Goal: Check status: Check status

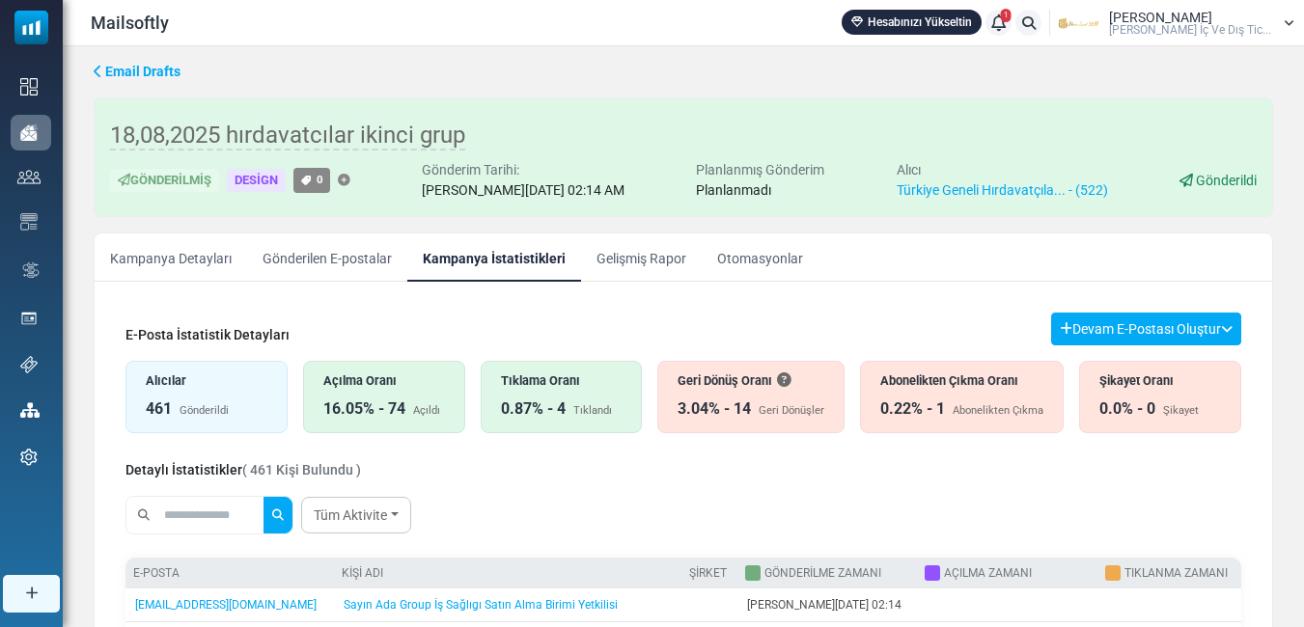
click at [190, 261] on link "Kampanya Detayları" at bounding box center [171, 258] width 152 height 48
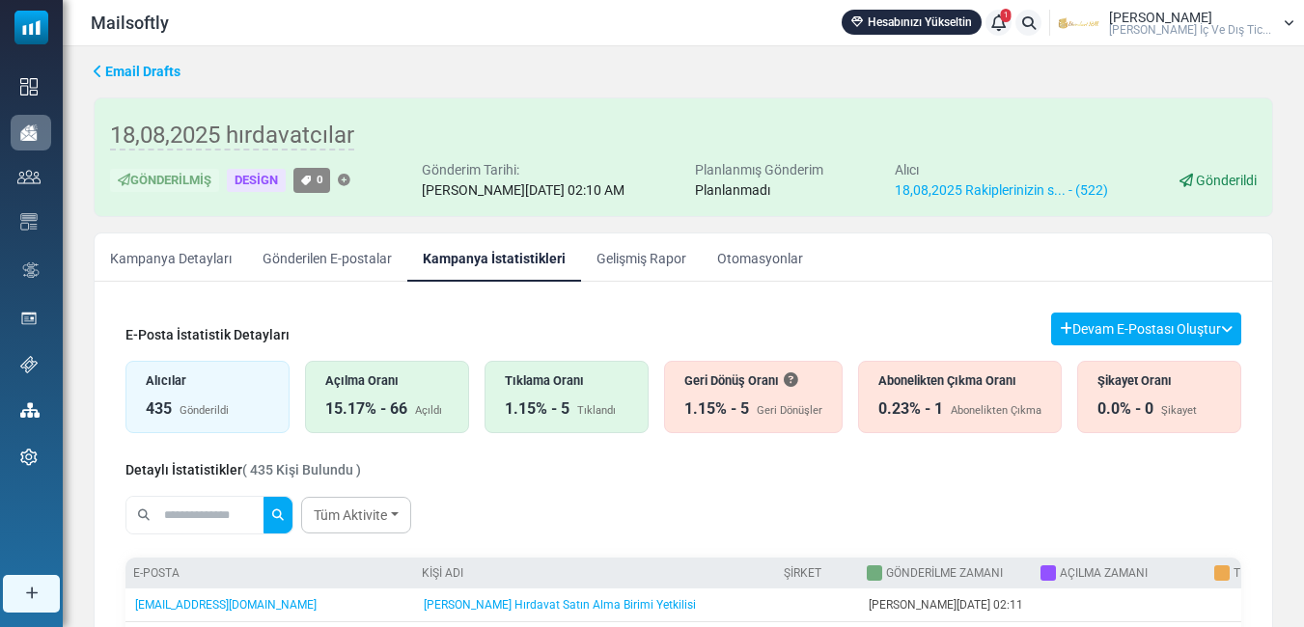
click at [192, 263] on link "Kampanya Detayları" at bounding box center [171, 258] width 152 height 48
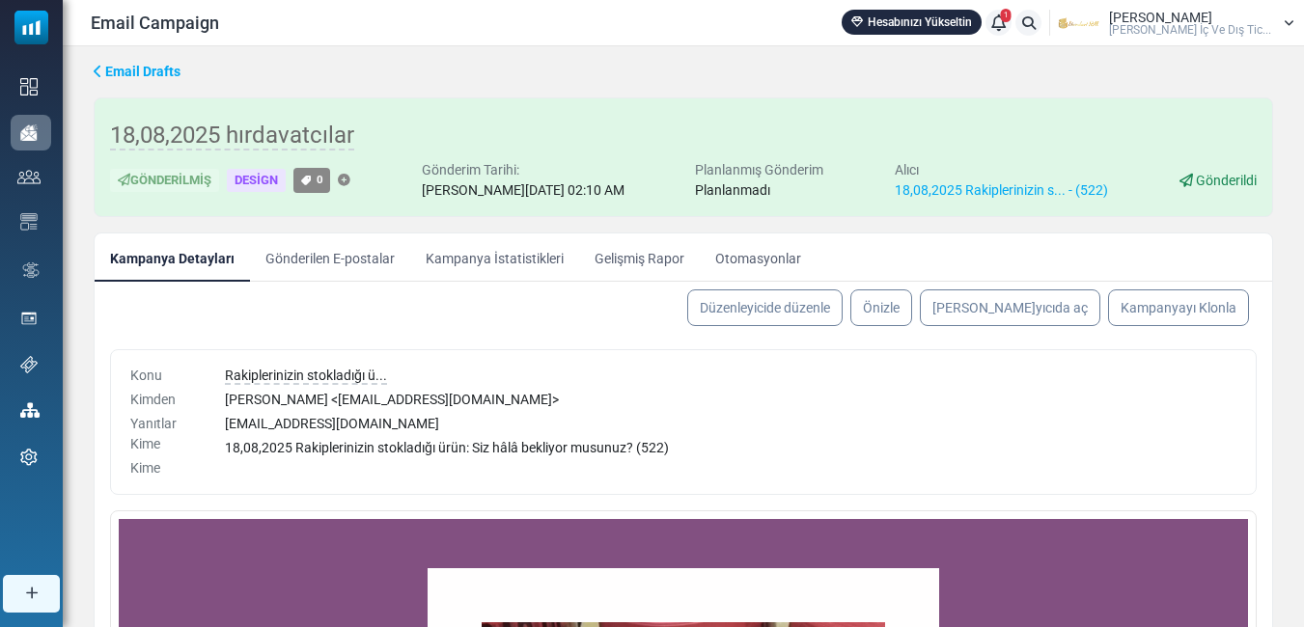
click at [532, 253] on link "Kampanya İstatistikleri" at bounding box center [494, 258] width 169 height 48
click at [489, 252] on link "Kampanya İstatistikleri" at bounding box center [494, 258] width 169 height 48
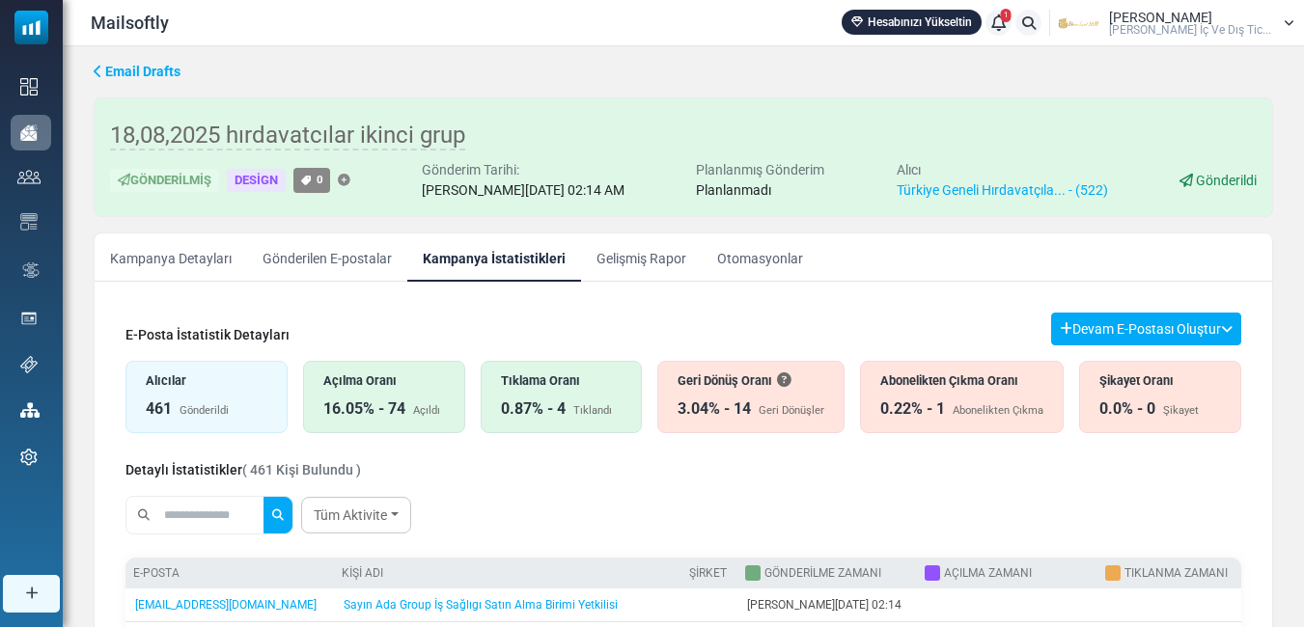
click at [363, 409] on div "16.05% - 74" at bounding box center [364, 409] width 82 height 23
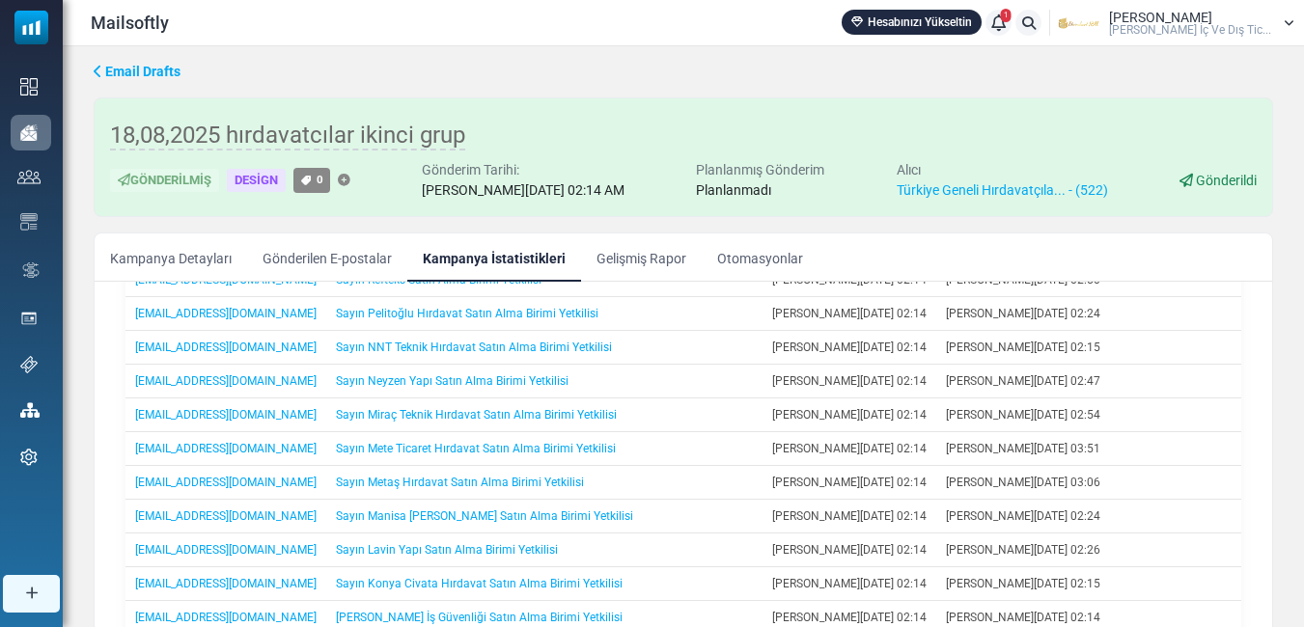
click at [148, 252] on link "Kampanya Detayları" at bounding box center [171, 258] width 152 height 48
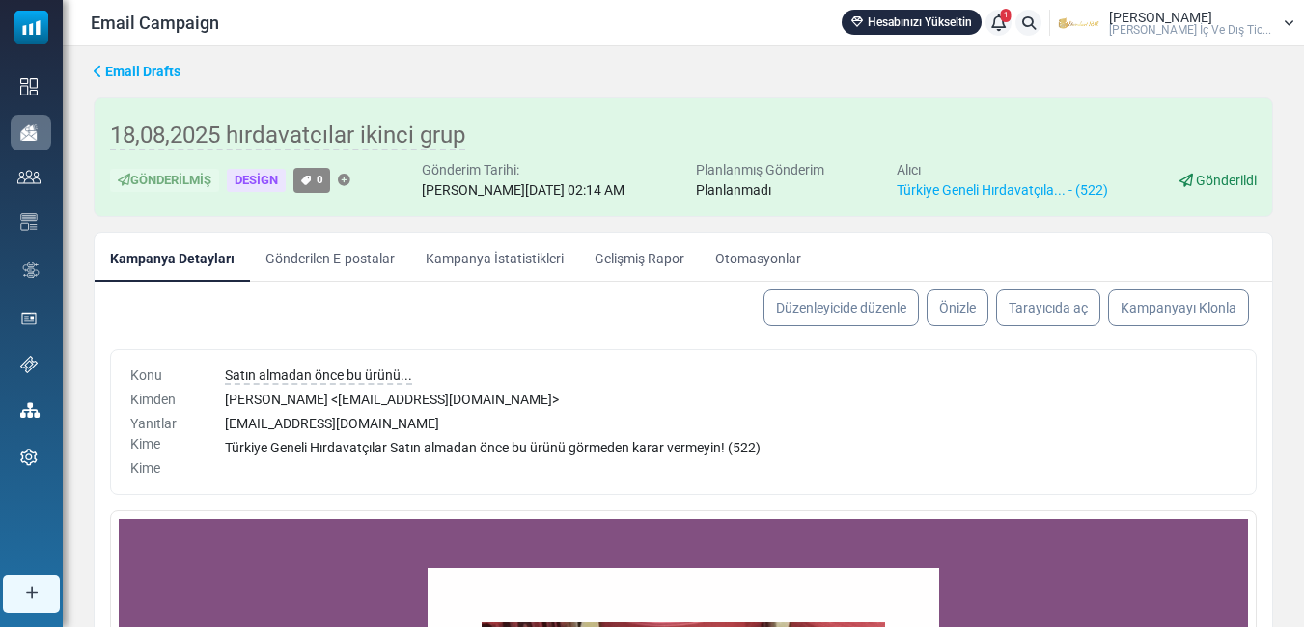
click at [484, 257] on link "Kampanya İstatistikleri" at bounding box center [494, 258] width 169 height 48
